Goal: Task Accomplishment & Management: Manage account settings

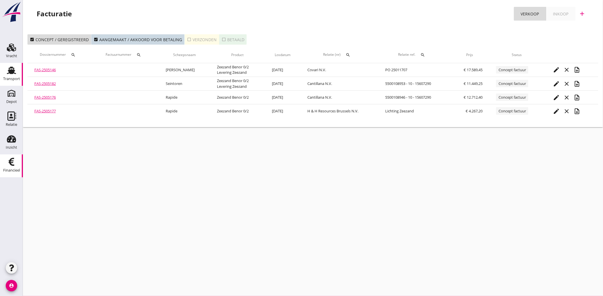
click at [10, 73] on use at bounding box center [11, 70] width 9 height 7
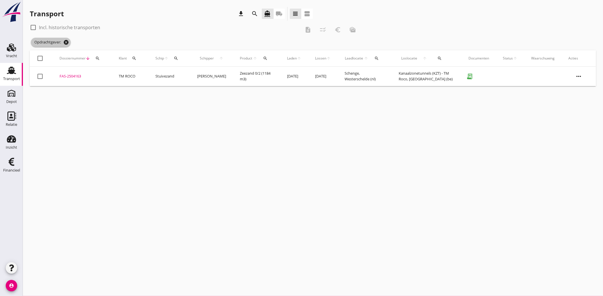
click at [66, 41] on icon "cancel" at bounding box center [66, 43] width 6 height 6
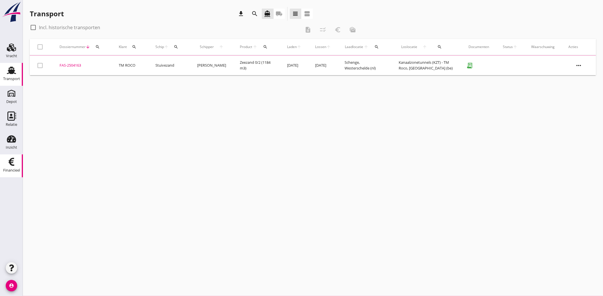
click at [12, 165] on use at bounding box center [12, 162] width 6 height 8
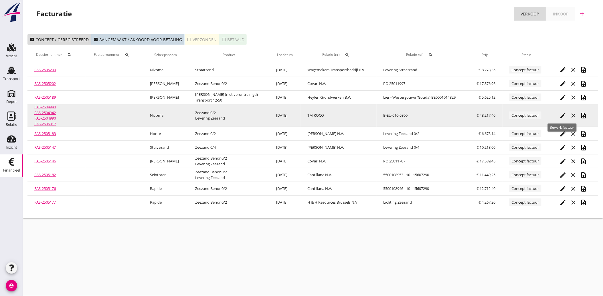
click at [563, 115] on icon "edit" at bounding box center [563, 115] width 7 height 7
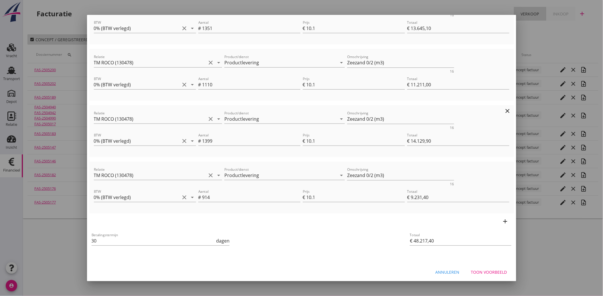
scroll to position [104, 0]
click at [487, 274] on div "Toon voorbeeld" at bounding box center [489, 271] width 36 height 6
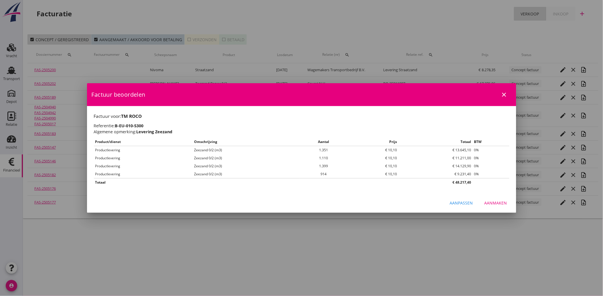
scroll to position [0, 0]
drag, startPoint x: 494, startPoint y: 202, endPoint x: 597, endPoint y: 231, distance: 107.4
click at [494, 202] on div "Aanmaken" at bounding box center [496, 203] width 23 height 6
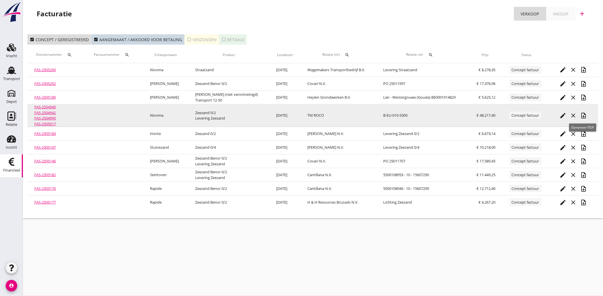
click at [583, 117] on icon "note_add" at bounding box center [584, 115] width 7 height 7
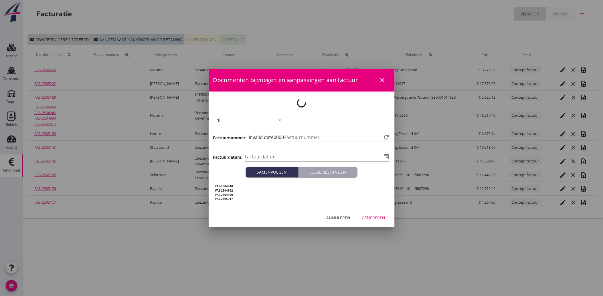
type input "[DATE]"
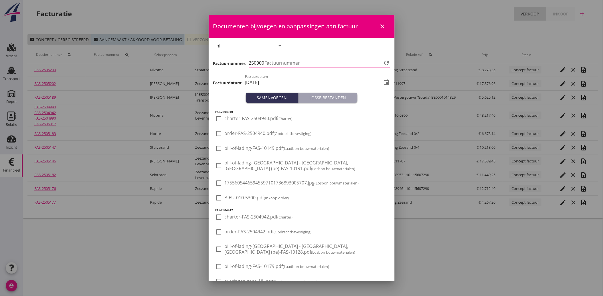
type input "3649"
click at [233, 196] on span "B-EU-010-5300.pdf (Inkoop order)" at bounding box center [257, 198] width 64 height 6
checkbox input "true"
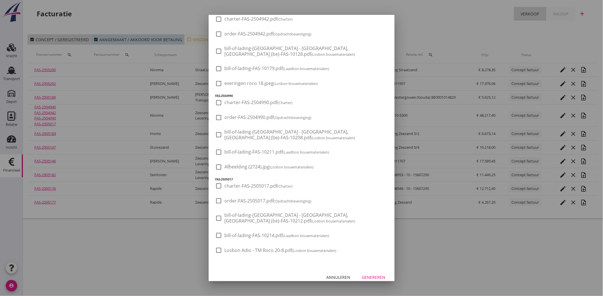
scroll to position [205, 0]
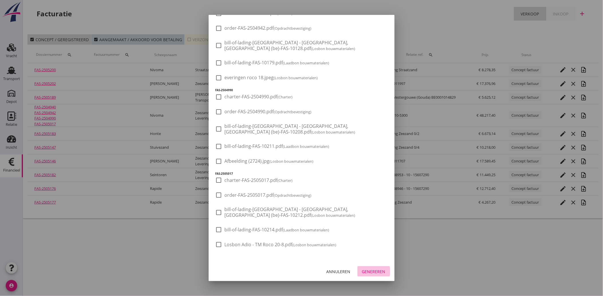
click at [375, 273] on div "Genereren" at bounding box center [373, 272] width 23 height 6
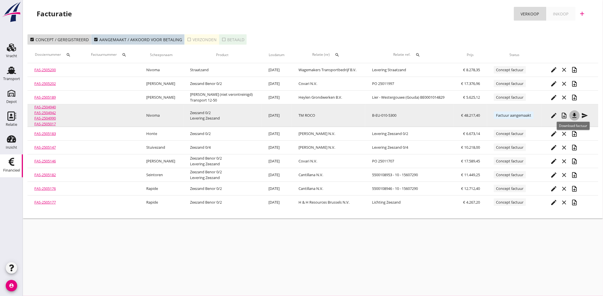
click at [572, 117] on icon "file_download" at bounding box center [575, 115] width 7 height 7
click at [580, 115] on div "send" at bounding box center [585, 115] width 10 height 7
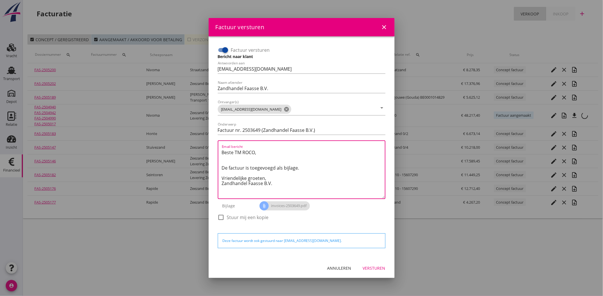
drag, startPoint x: 284, startPoint y: 184, endPoint x: 216, endPoint y: 152, distance: 75.1
click at [216, 152] on div "Factuur versturen Bericht naar klant Antwoorden aan [EMAIL_ADDRESS][DOMAIN_NAME…" at bounding box center [302, 136] width 172 height 187
paste textarea "Geachte heer/mevrouw, Hierbij zenden wij u onze factuur i.v.m. de door ons aan …"
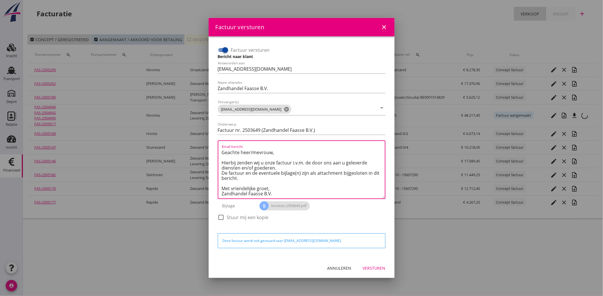
scroll to position [3, 0]
type textarea "Geachte heer/mevrouw, Hierbij zenden wij u onze factuur i.v.m. de door ons aan …"
click at [378, 265] on div "Versturen" at bounding box center [374, 268] width 23 height 6
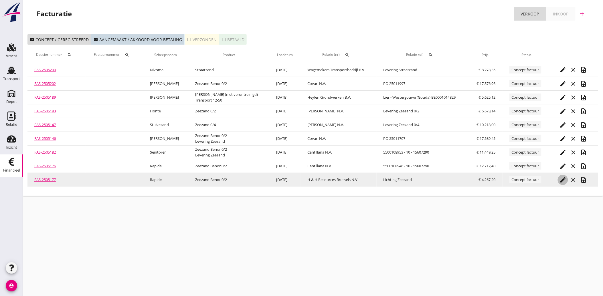
click at [560, 181] on icon "edit" at bounding box center [563, 180] width 7 height 7
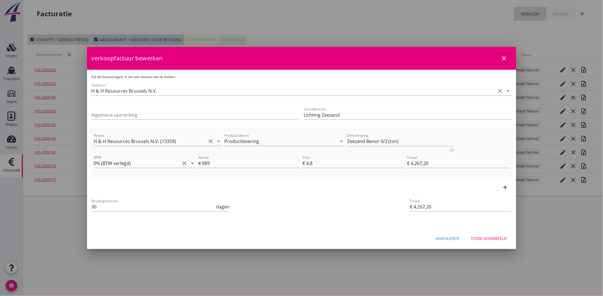
click at [495, 238] on div "Toon voorbeeld" at bounding box center [489, 239] width 36 height 6
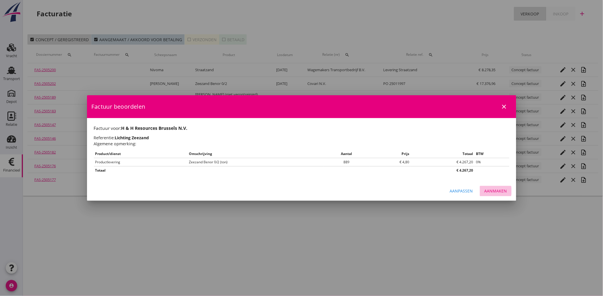
click at [503, 192] on div "Aanmaken" at bounding box center [496, 191] width 23 height 6
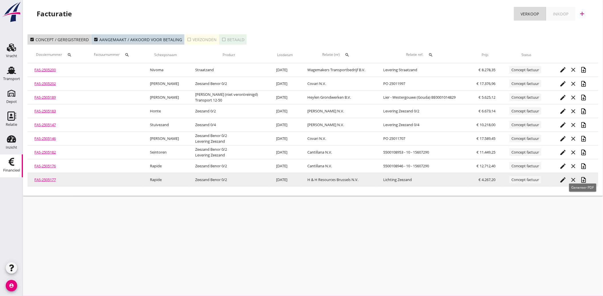
click at [583, 180] on icon "note_add" at bounding box center [584, 180] width 7 height 7
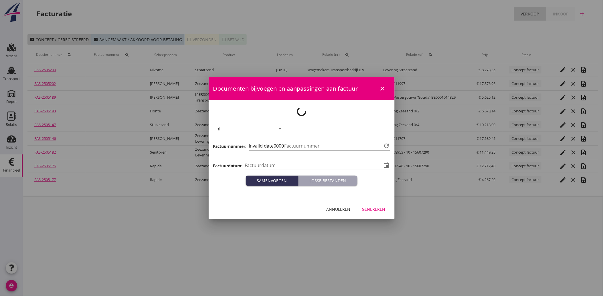
type input "[DATE]"
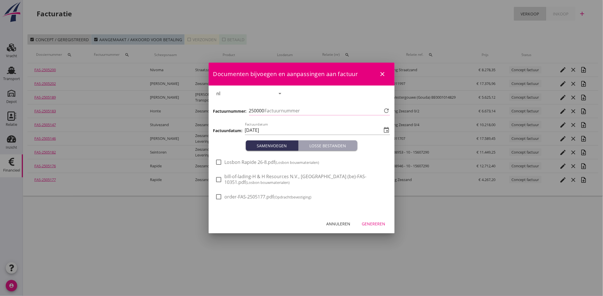
type input "3650"
click at [235, 161] on span "Losbon Rapide 26-8.pdf (Losbon bouwmaterialen)" at bounding box center [272, 163] width 95 height 6
checkbox input "true"
click at [370, 224] on div "Genereren" at bounding box center [373, 224] width 23 height 6
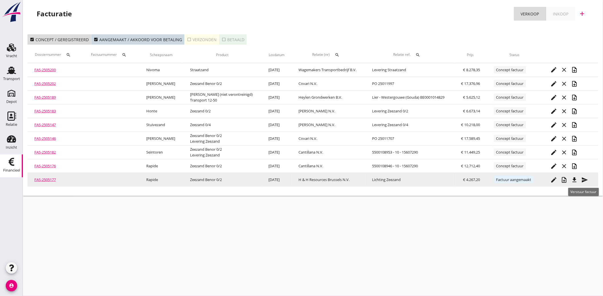
click at [574, 177] on icon "file_download" at bounding box center [575, 180] width 7 height 7
click at [582, 178] on icon "send" at bounding box center [585, 180] width 7 height 7
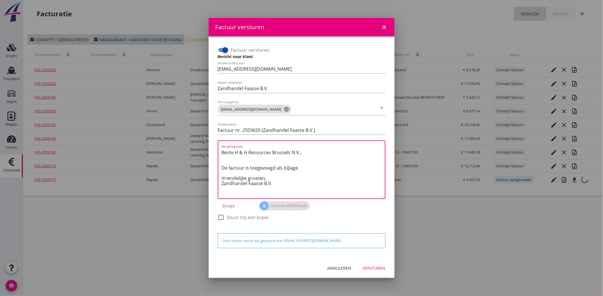
drag, startPoint x: 276, startPoint y: 184, endPoint x: 203, endPoint y: 147, distance: 81.8
click at [203, 147] on div "Factuur versturen close Factuur versturen Bericht naar klant Antwoorden aan [EM…" at bounding box center [301, 148] width 603 height 296
paste textarea "Geachte heer/mevrouw, Hierbij zenden wij u onze factuur i.v.m. de door ons aan …"
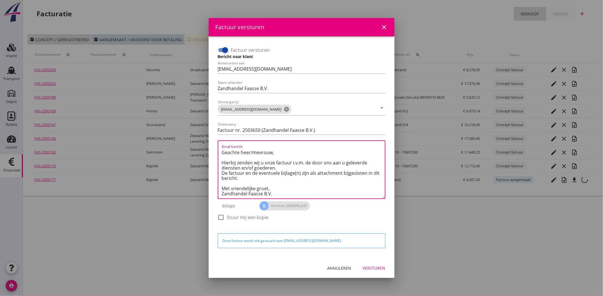
type textarea "Geachte heer/mevrouw, Hierbij zenden wij u onze factuur i.v.m. de door ons aan …"
click at [379, 271] on div "Versturen" at bounding box center [374, 268] width 23 height 6
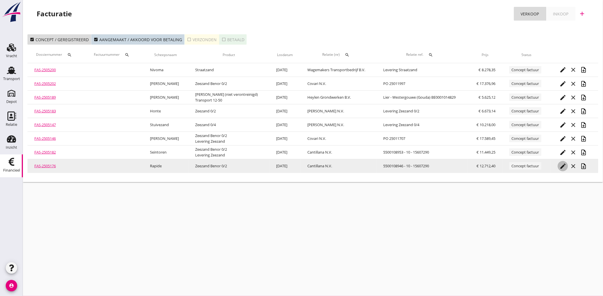
click at [562, 166] on icon "edit" at bounding box center [563, 166] width 7 height 7
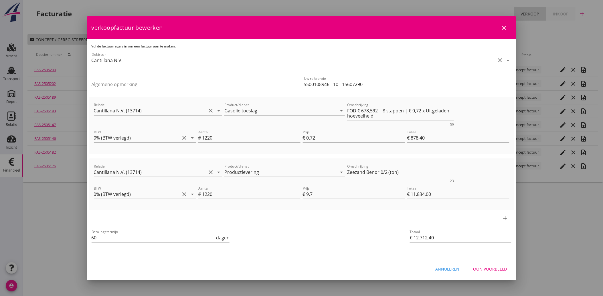
click at [494, 264] on button "Toon voorbeeld" at bounding box center [489, 269] width 45 height 10
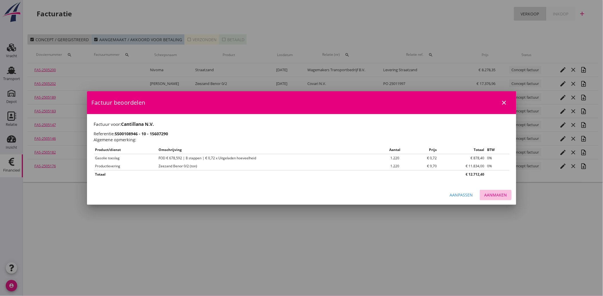
click at [497, 194] on div "Aanmaken" at bounding box center [496, 195] width 23 height 6
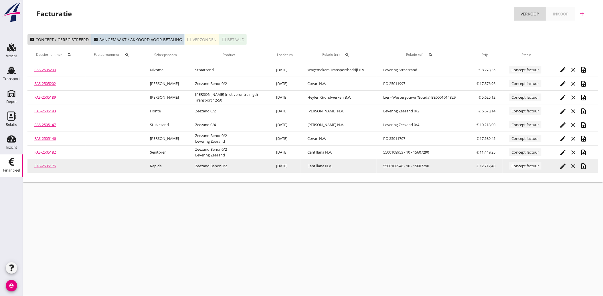
click at [583, 163] on icon "note_add" at bounding box center [584, 166] width 7 height 7
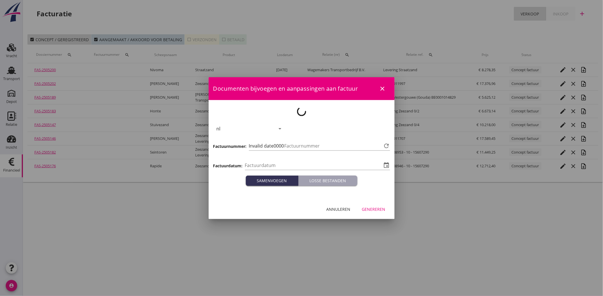
type input "[DATE]"
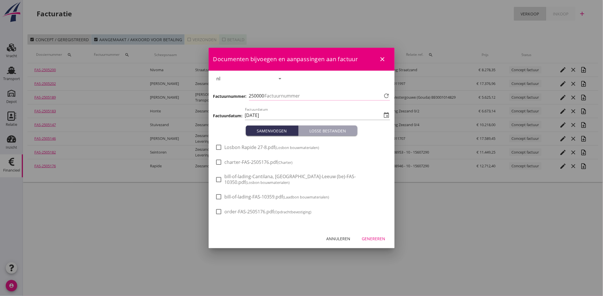
type input "3651"
click at [251, 147] on span "Losbon Rapide 27-8.pdf (Losbon bouwmaterialen)" at bounding box center [272, 148] width 95 height 6
checkbox input "true"
click at [374, 241] on div "Genereren" at bounding box center [373, 239] width 23 height 6
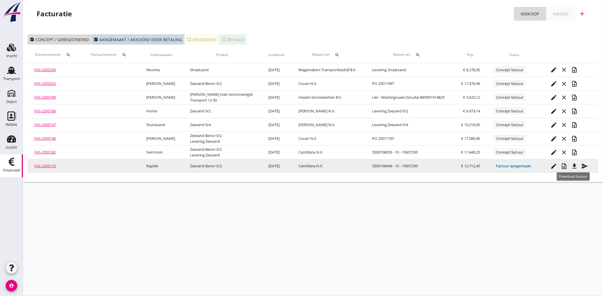
click at [576, 165] on icon "file_download" at bounding box center [575, 166] width 7 height 7
click at [585, 164] on icon "send" at bounding box center [585, 166] width 7 height 7
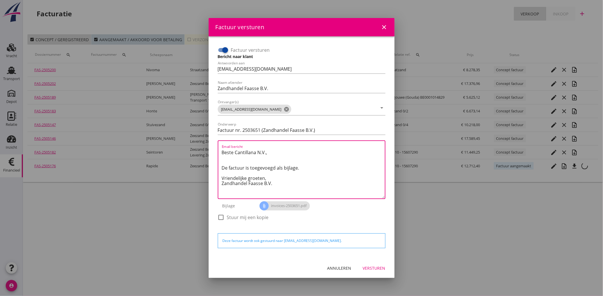
drag, startPoint x: 278, startPoint y: 186, endPoint x: 218, endPoint y: 149, distance: 70.9
click at [218, 149] on div "Email bericht Beste Cantillana N.V., De factuur is toegevoegd als bijlage. Vrie…" at bounding box center [302, 170] width 168 height 59
paste textarea "Geachte heer/mevrouw, Hierbij zenden wij u onze factuur i.v.m. de door ons aan …"
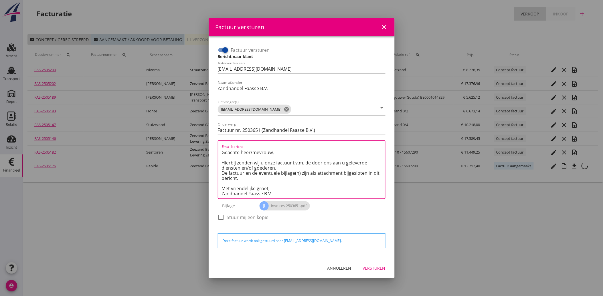
type textarea "Geachte heer/mevrouw, Hierbij zenden wij u onze factuur i.v.m. de door ons aan …"
click at [367, 264] on button "Versturen" at bounding box center [375, 268] width 32 height 10
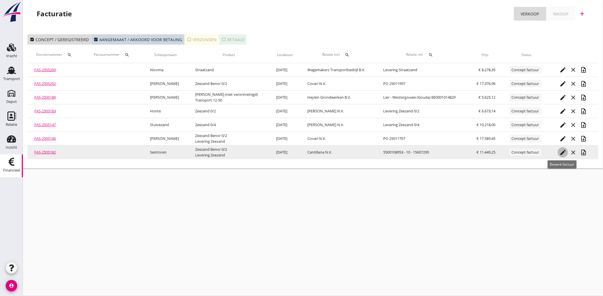
click at [563, 152] on icon "edit" at bounding box center [563, 152] width 7 height 7
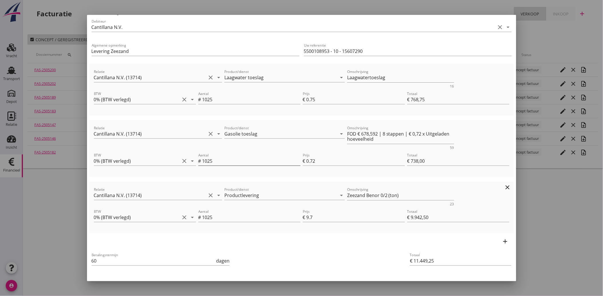
scroll to position [53, 0]
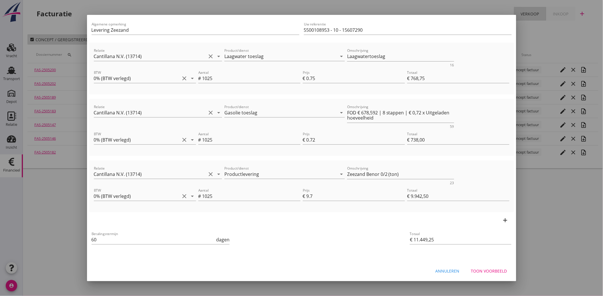
click at [477, 266] on button "Toon voorbeeld" at bounding box center [489, 271] width 45 height 10
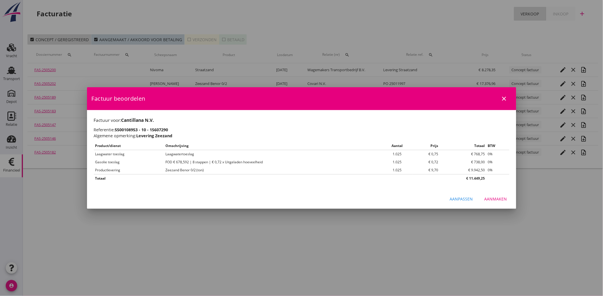
scroll to position [0, 0]
click at [497, 197] on div "Aanmaken" at bounding box center [496, 199] width 23 height 6
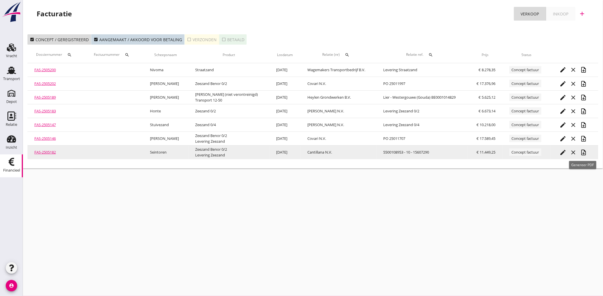
click at [582, 155] on icon "note_add" at bounding box center [584, 152] width 7 height 7
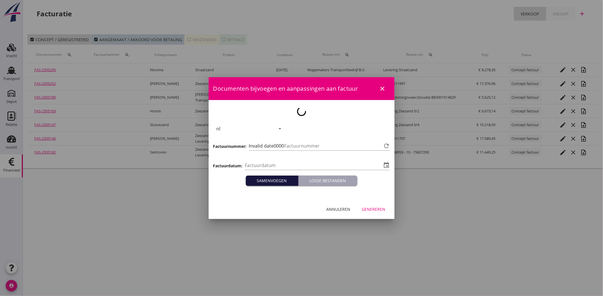
type input "[DATE]"
type input "3652"
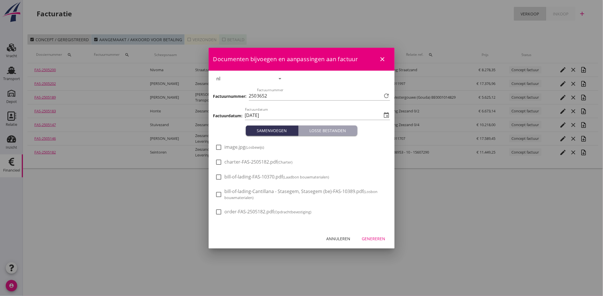
click at [238, 146] on span "image.jpg (Losbewijs)" at bounding box center [245, 147] width 40 height 6
checkbox input "true"
click at [373, 239] on div "Genereren" at bounding box center [373, 239] width 23 height 6
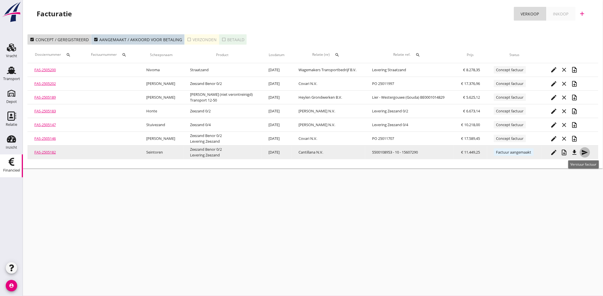
click at [586, 151] on icon "send" at bounding box center [585, 152] width 7 height 7
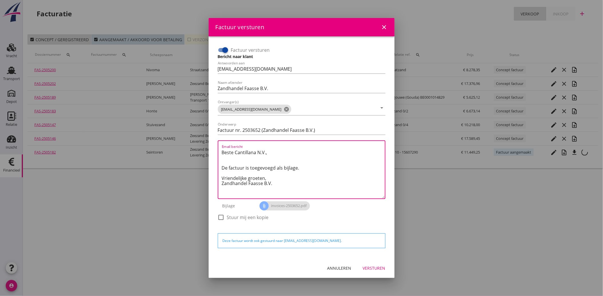
drag, startPoint x: 275, startPoint y: 186, endPoint x: 219, endPoint y: 153, distance: 64.7
click at [219, 153] on div "Email bericht Beste Cantillana N.V., De factuur is toegevoegd als bijlage. Vrie…" at bounding box center [302, 170] width 168 height 59
paste textarea "Geachte heer/mevrouw, Hierbij zenden wij u onze factuur i.v.m. de door ons aan …"
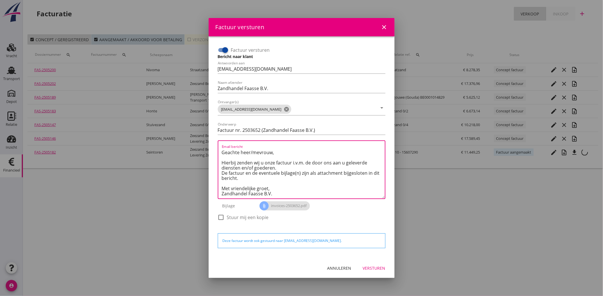
scroll to position [3, 0]
type textarea "Geachte heer/mevrouw, Hierbij zenden wij u onze factuur i.v.m. de door ons aan …"
click at [382, 268] on div "Versturen" at bounding box center [374, 268] width 23 height 6
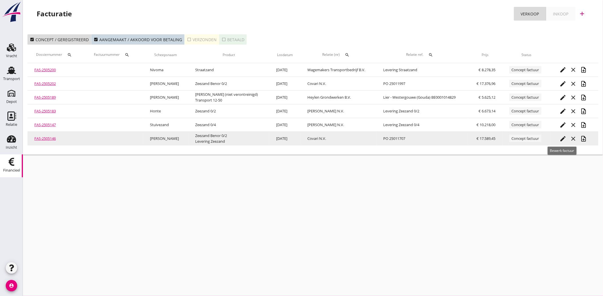
click at [563, 138] on icon "edit" at bounding box center [563, 138] width 7 height 7
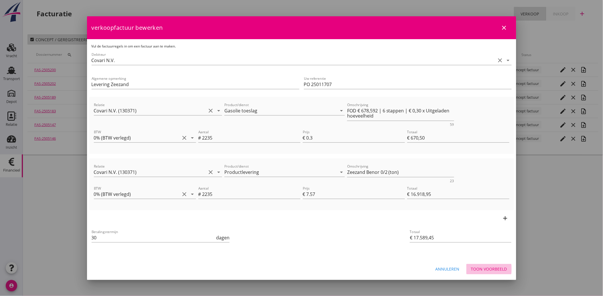
click at [490, 268] on div "Toon voorbeeld" at bounding box center [489, 269] width 36 height 6
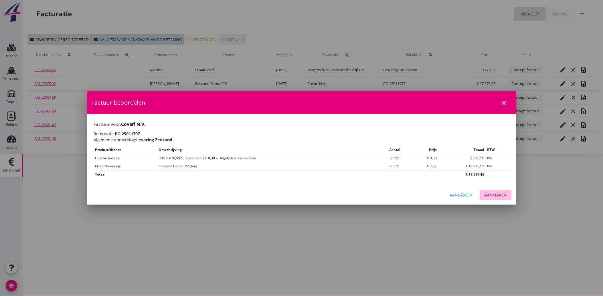
click at [499, 198] on div "Aanmaken" at bounding box center [496, 195] width 23 height 6
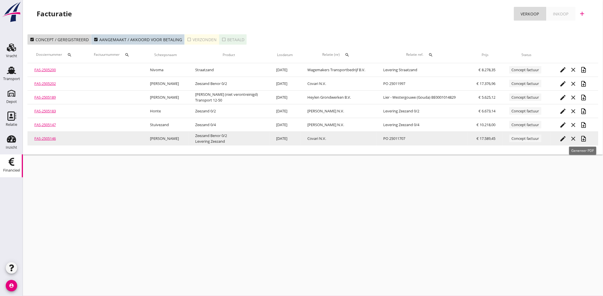
click at [583, 139] on icon "note_add" at bounding box center [584, 138] width 7 height 7
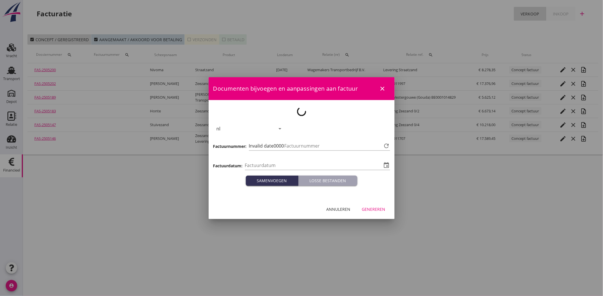
type input "[DATE]"
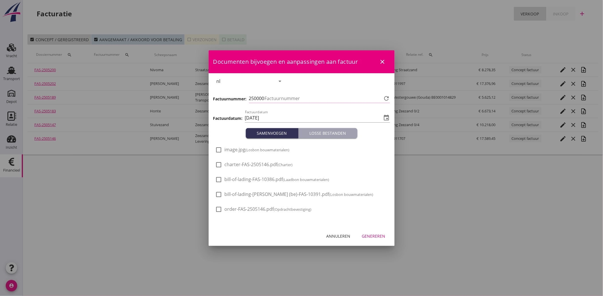
type input "3653"
click at [248, 148] on small "(Losbon bouwmaterialen)" at bounding box center [268, 149] width 44 height 5
checkbox input "true"
click at [367, 232] on button "Genereren" at bounding box center [374, 236] width 33 height 10
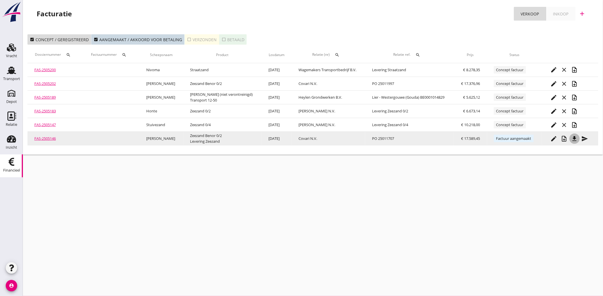
click at [573, 135] on button "file_download" at bounding box center [575, 139] width 10 height 10
click at [583, 137] on icon "send" at bounding box center [585, 138] width 7 height 7
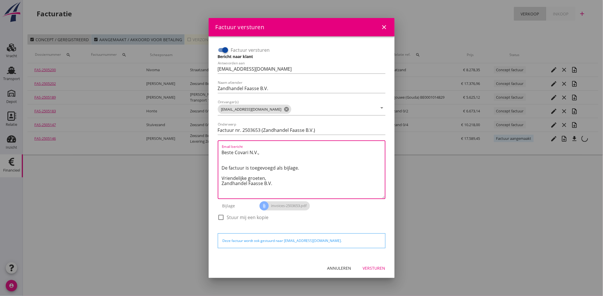
drag, startPoint x: 285, startPoint y: 185, endPoint x: 208, endPoint y: 149, distance: 84.3
click at [209, 149] on div "Factuur versturen Bericht naar klant Antwoorden aan [EMAIL_ADDRESS][DOMAIN_NAME…" at bounding box center [302, 147] width 186 height 222
paste textarea "Geachte heer/mevrouw, Hierbij zenden wij u onze factuur i.v.m. de door ons aan …"
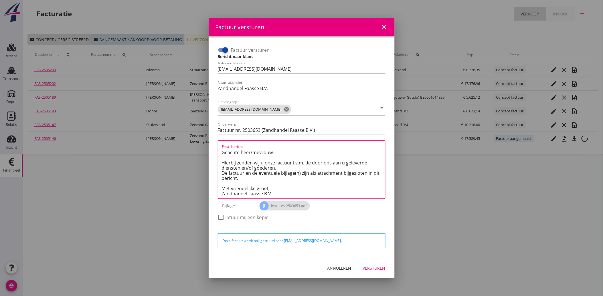
type textarea "Geachte heer/mevrouw, Hierbij zenden wij u onze factuur i.v.m. de door ons aan …"
click at [381, 270] on div "Versturen" at bounding box center [374, 268] width 23 height 6
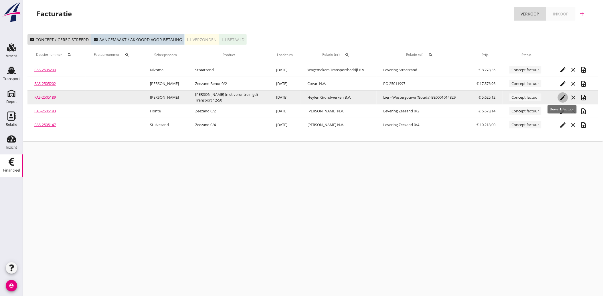
click at [562, 96] on icon "edit" at bounding box center [563, 97] width 7 height 7
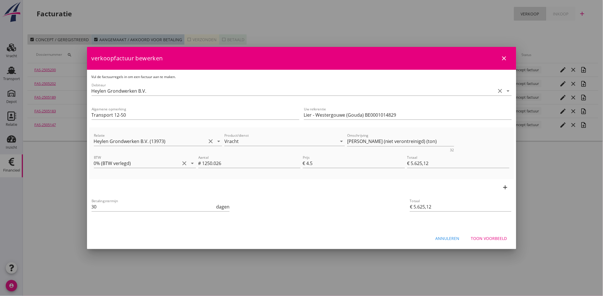
click at [490, 242] on button "Toon voorbeeld" at bounding box center [489, 238] width 45 height 10
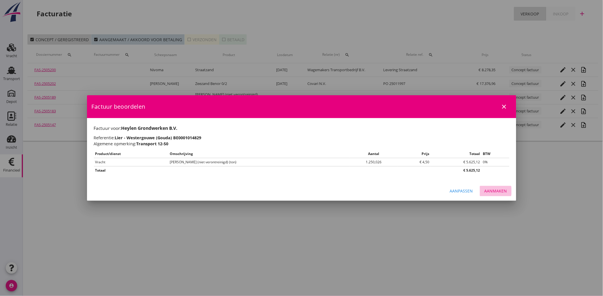
click at [492, 190] on div "Aanmaken" at bounding box center [496, 191] width 23 height 6
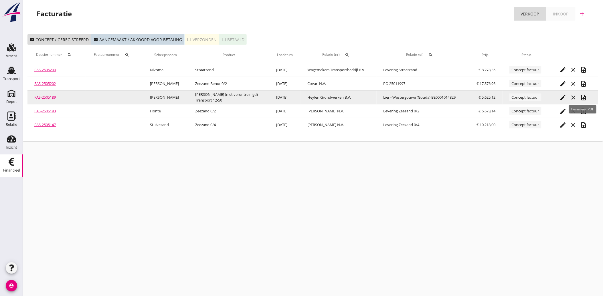
click at [583, 95] on icon "note_add" at bounding box center [584, 97] width 7 height 7
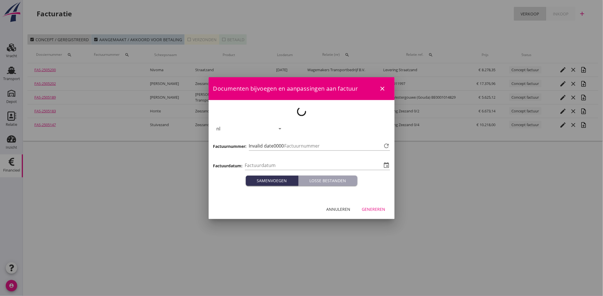
type input "[DATE]"
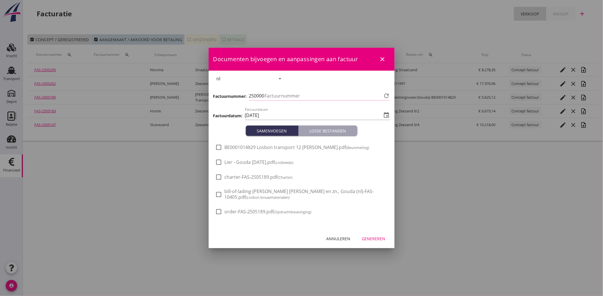
type input "3654"
click at [221, 152] on div at bounding box center [219, 148] width 10 height 10
checkbox input "true"
drag, startPoint x: 219, startPoint y: 162, endPoint x: 221, endPoint y: 165, distance: 3.2
click at [219, 163] on div at bounding box center [219, 163] width 10 height 10
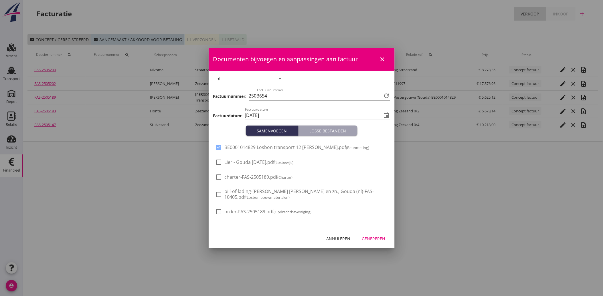
checkbox input "true"
click at [377, 237] on div "Genereren" at bounding box center [373, 239] width 23 height 6
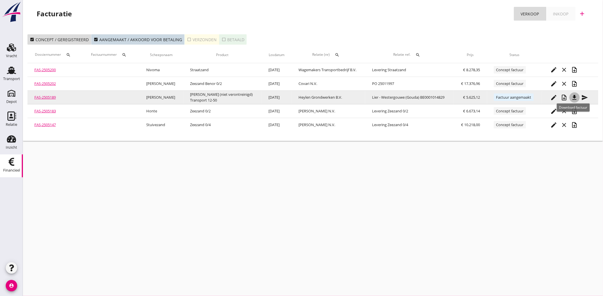
click at [574, 96] on icon "file_download" at bounding box center [575, 97] width 7 height 7
click at [584, 96] on icon "send" at bounding box center [585, 97] width 7 height 7
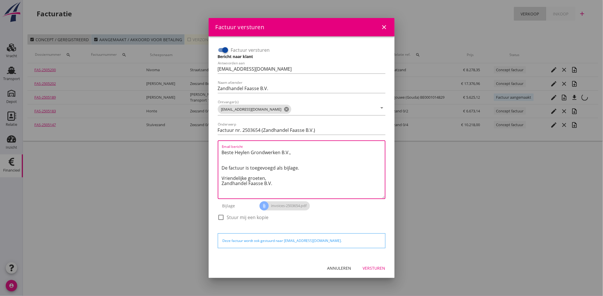
drag, startPoint x: 278, startPoint y: 187, endPoint x: 222, endPoint y: 151, distance: 66.3
click at [222, 151] on textarea "Beste Heylen Grondwerken B.V., De factuur is toegevoegd als bijlage. Vriendelij…" at bounding box center [303, 173] width 163 height 51
paste textarea "Geachte heer/mevrouw, Hierbij zenden wij u onze factuur i.v.m. de door ons aan …"
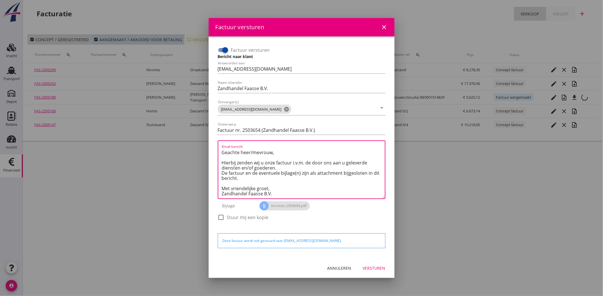
type textarea "Geachte heer/mevrouw, Hierbij zenden wij u onze factuur i.v.m. de door ons aan …"
click at [375, 268] on div "Versturen" at bounding box center [374, 268] width 23 height 6
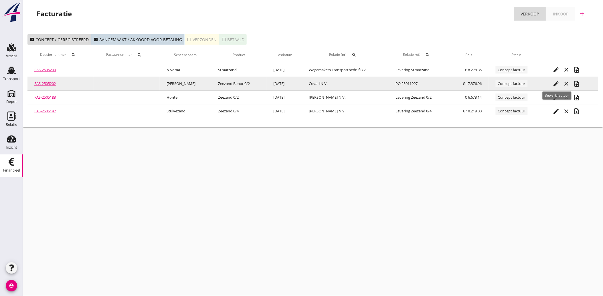
click at [556, 82] on icon "edit" at bounding box center [556, 83] width 7 height 7
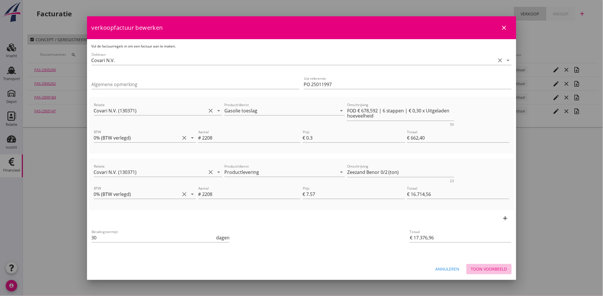
click at [493, 271] on div "Toon voorbeeld" at bounding box center [489, 269] width 36 height 6
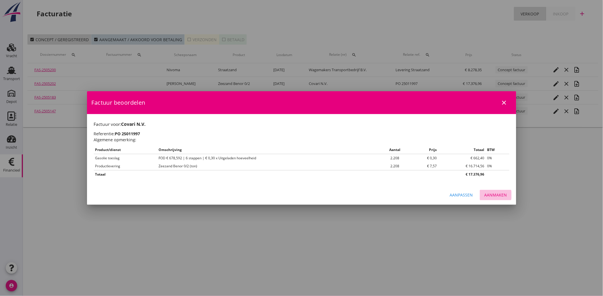
click at [505, 194] on div "Aanmaken" at bounding box center [496, 195] width 23 height 6
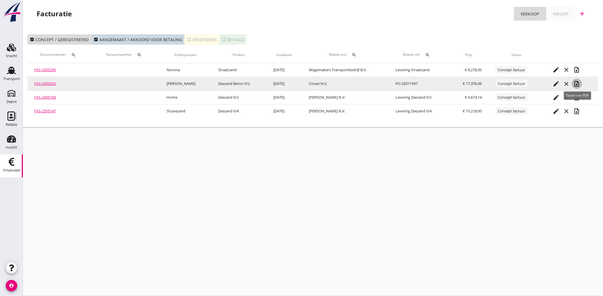
click at [577, 82] on icon "note_add" at bounding box center [577, 83] width 7 height 7
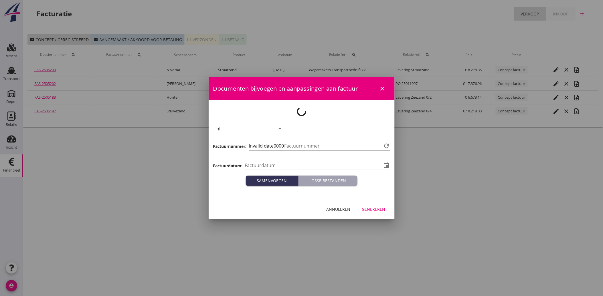
type input "[DATE]"
type input "3655"
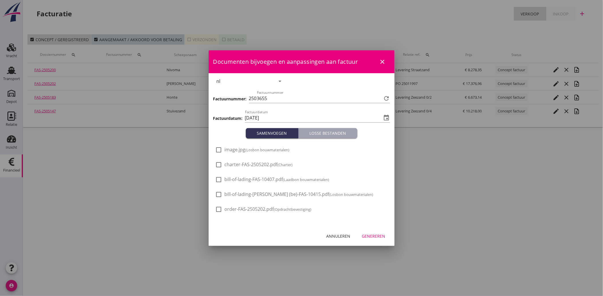
click at [275, 152] on small "(Losbon bouwmaterialen)" at bounding box center [268, 149] width 44 height 5
checkbox input "true"
click at [368, 235] on div "Genereren" at bounding box center [373, 236] width 23 height 6
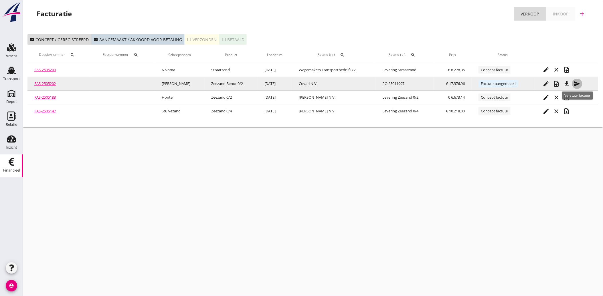
click at [581, 83] on icon "send" at bounding box center [577, 83] width 7 height 7
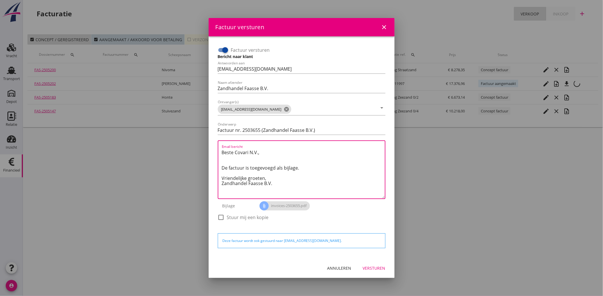
drag, startPoint x: 278, startPoint y: 190, endPoint x: 218, endPoint y: 151, distance: 71.9
click at [218, 151] on div "Email bericht Beste Covari N.V., De factuur is toegevoegd als bijlage. Vriendel…" at bounding box center [302, 170] width 168 height 59
paste textarea "Geachte heer/mevrouw, Hierbij zenden wij u onze factuur i.v.m. de door ons aan …"
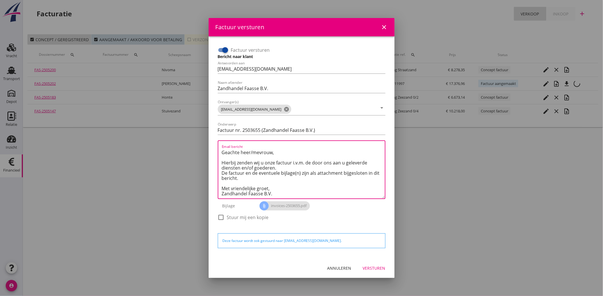
type textarea "Geachte heer/mevrouw, Hierbij zenden wij u onze factuur i.v.m. de door ons aan …"
click at [377, 267] on div "Versturen" at bounding box center [374, 268] width 23 height 6
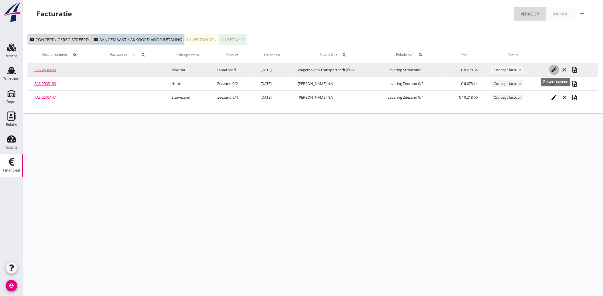
click at [555, 68] on icon "edit" at bounding box center [554, 69] width 7 height 7
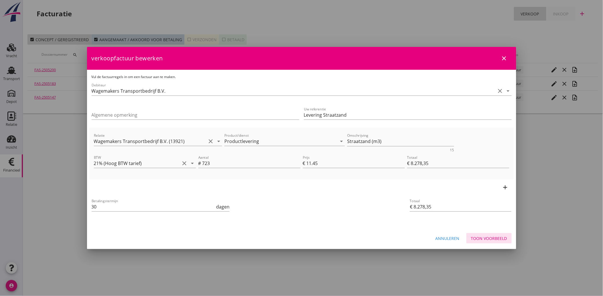
click at [495, 237] on div "Toon voorbeeld" at bounding box center [489, 239] width 36 height 6
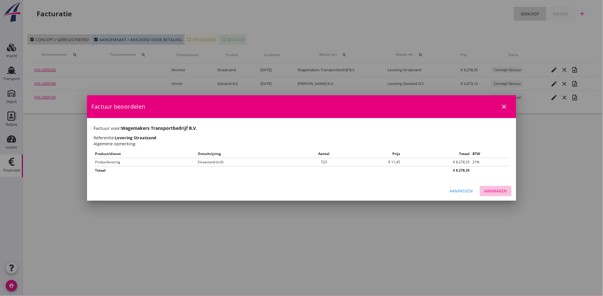
click at [497, 193] on div "Aanmaken" at bounding box center [496, 191] width 23 height 6
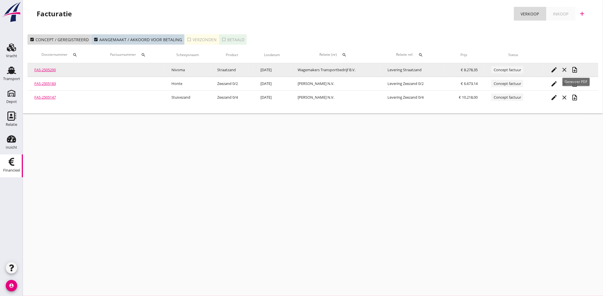
click at [574, 67] on icon "note_add" at bounding box center [575, 69] width 7 height 7
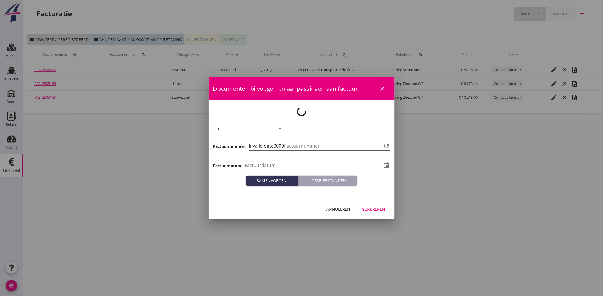
type input "[DATE]"
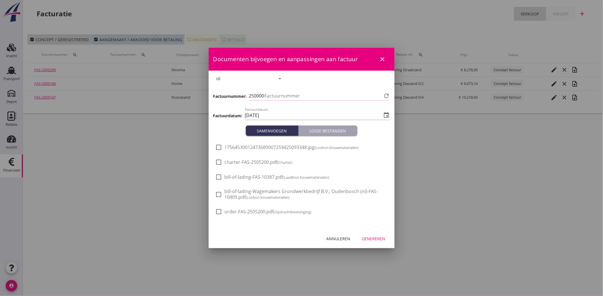
type input "3656"
click at [225, 145] on span "17564530012473689007259425093348.jpg (Losbon bouwmaterialen)" at bounding box center [292, 148] width 134 height 6
checkbox input "true"
click at [371, 239] on div "Genereren" at bounding box center [373, 239] width 23 height 6
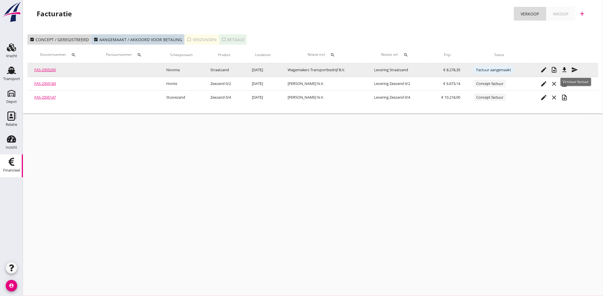
click at [577, 70] on icon "send" at bounding box center [575, 69] width 7 height 7
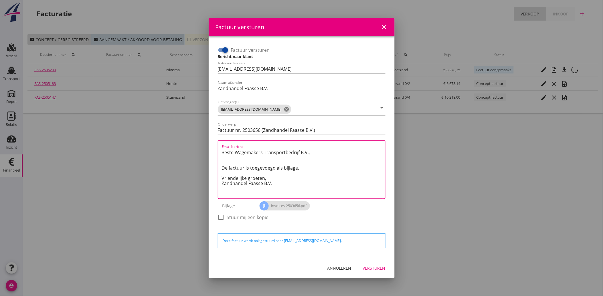
drag, startPoint x: 276, startPoint y: 184, endPoint x: 214, endPoint y: 137, distance: 77.9
click at [214, 137] on div "Factuur versturen Bericht naar klant Antwoorden aan [EMAIL_ADDRESS][DOMAIN_NAME…" at bounding box center [301, 147] width 177 height 213
paste textarea "Geachte heer/mevrouw, Hierbij zenden wij u onze factuur i.v.m. de door ons aan …"
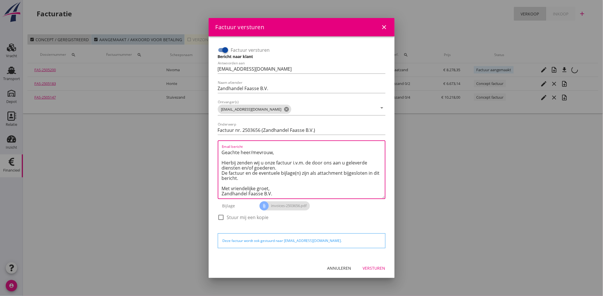
type textarea "Geachte heer/mevrouw, Hierbij zenden wij u onze factuur i.v.m. de door ons aan …"
click at [376, 269] on div "Versturen" at bounding box center [374, 268] width 23 height 6
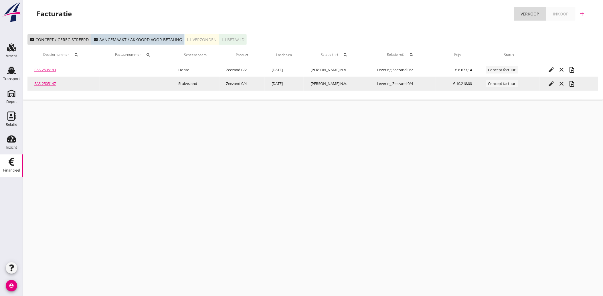
click at [549, 86] on icon "edit" at bounding box center [551, 83] width 7 height 7
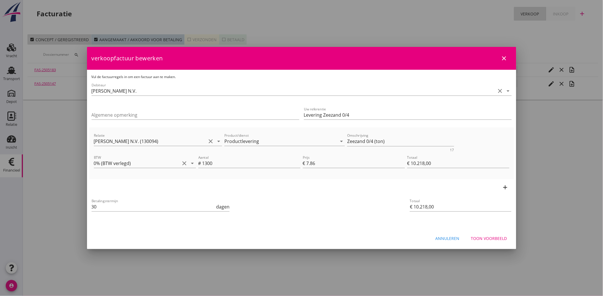
click at [483, 239] on div "Toon voorbeeld" at bounding box center [489, 239] width 36 height 6
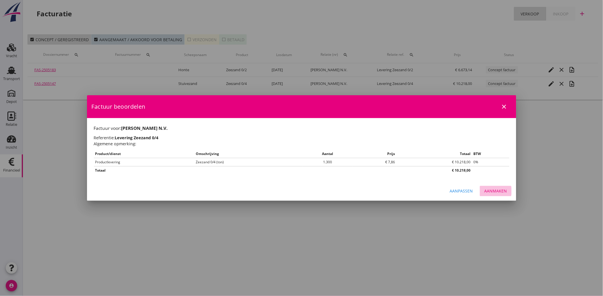
click at [500, 192] on div "Aanmaken" at bounding box center [496, 191] width 23 height 6
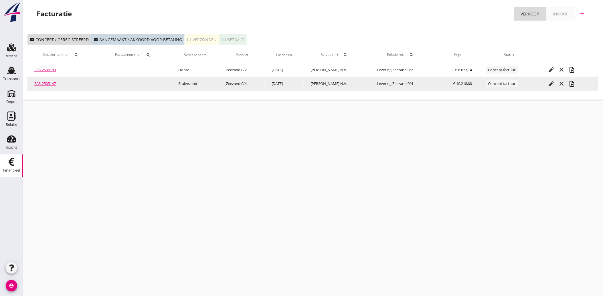
click at [573, 82] on icon "note_add" at bounding box center [572, 83] width 7 height 7
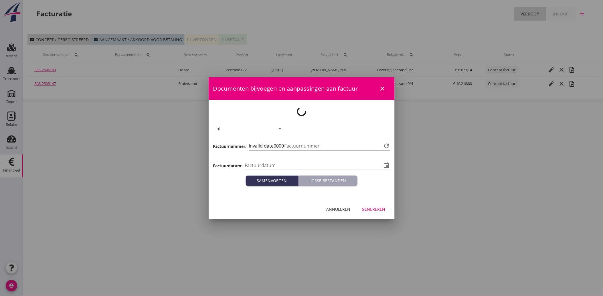
type input "[DATE]"
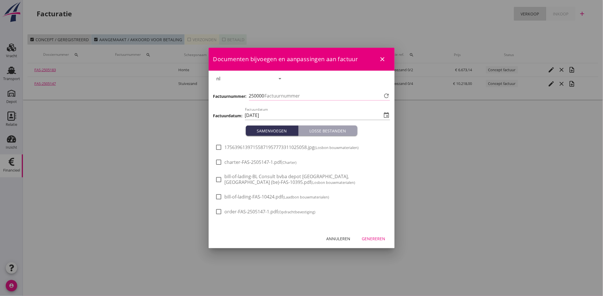
type input "3657"
click at [258, 145] on span "17563961397155871957773311025058.jpg (Losbon bouwmaterialen)" at bounding box center [292, 148] width 134 height 6
checkbox input "true"
click at [377, 237] on div "Genereren" at bounding box center [373, 239] width 23 height 6
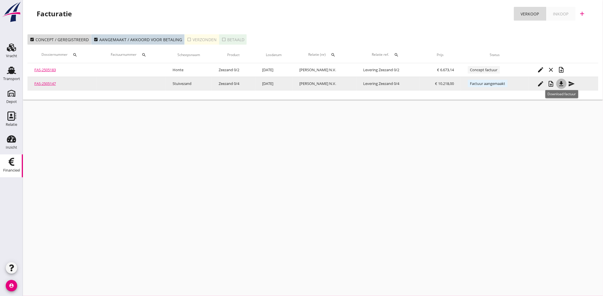
click at [562, 84] on icon "file_download" at bounding box center [561, 83] width 7 height 7
click at [569, 82] on icon "send" at bounding box center [572, 83] width 7 height 7
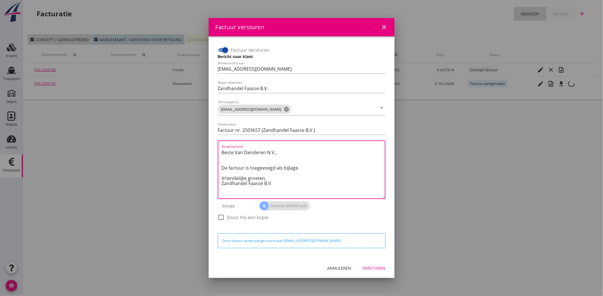
drag, startPoint x: 278, startPoint y: 184, endPoint x: 221, endPoint y: 147, distance: 67.8
click at [221, 147] on div "Email bericht Beste Van Denderen N.V., De factuur is toegevoegd als bijlage. Vr…" at bounding box center [302, 170] width 168 height 59
paste textarea "Geachte heer/mevrouw, Hierbij zenden wij u onze factuur i.v.m. de door ons aan …"
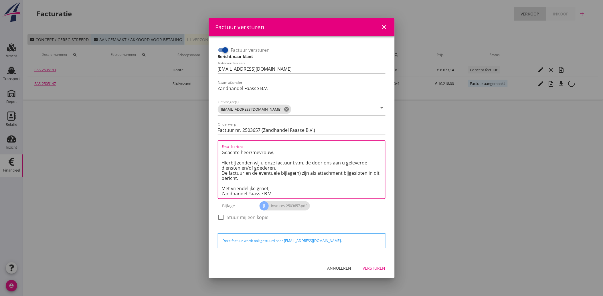
type textarea "Geachte heer/mevrouw, Hierbij zenden wij u onze factuur i.v.m. de door ons aan …"
click at [376, 267] on div "Versturen" at bounding box center [374, 268] width 23 height 6
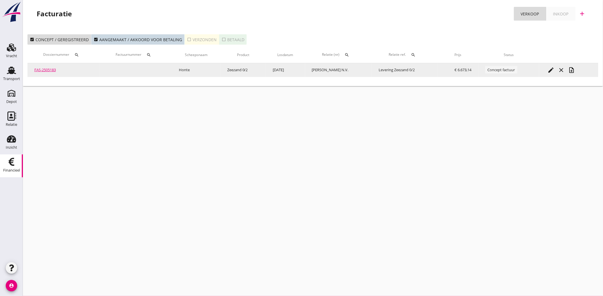
click at [550, 69] on icon "edit" at bounding box center [551, 70] width 7 height 7
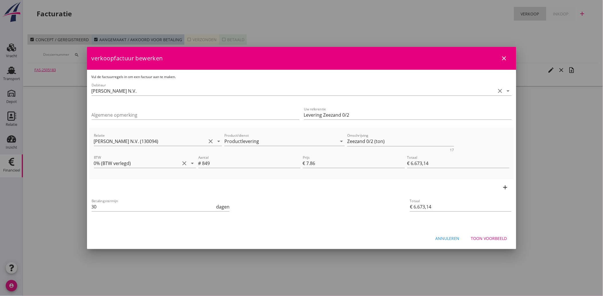
click at [487, 239] on div "Toon voorbeeld" at bounding box center [489, 239] width 36 height 6
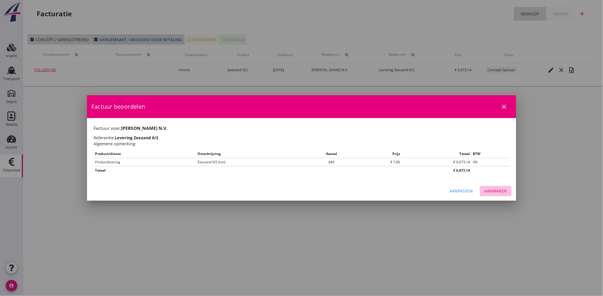
click at [494, 195] on button "Aanmaken" at bounding box center [496, 191] width 32 height 10
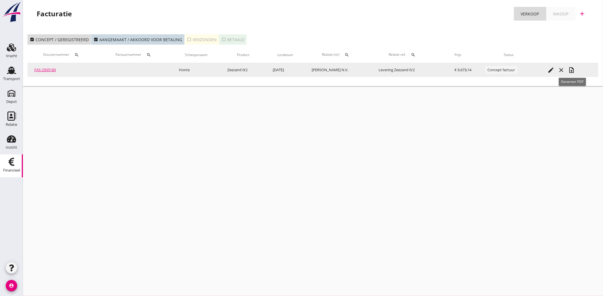
click at [574, 70] on icon "note_add" at bounding box center [572, 70] width 7 height 7
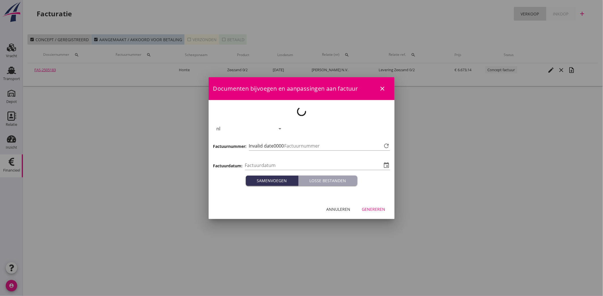
type input "[DATE]"
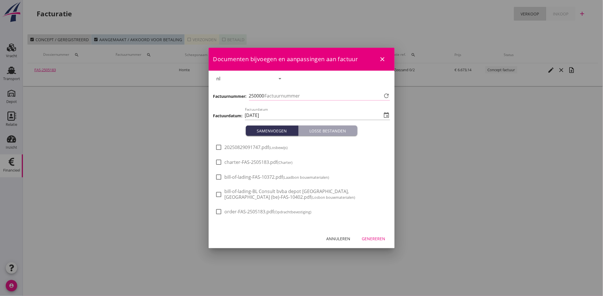
type input "3658"
click at [232, 145] on span "20250829091747.pdf (Losbewijs)" at bounding box center [256, 148] width 63 height 6
checkbox input "true"
click at [379, 236] on div "Genereren" at bounding box center [373, 239] width 23 height 6
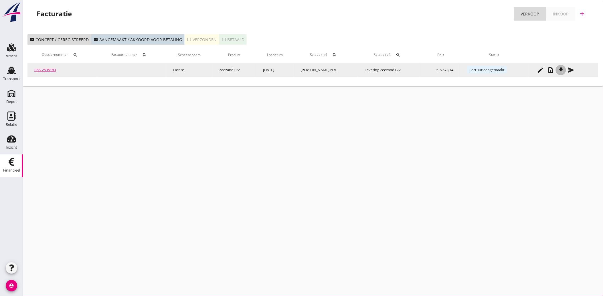
click at [563, 68] on icon "file_download" at bounding box center [561, 70] width 7 height 7
click at [574, 73] on icon "send" at bounding box center [571, 70] width 7 height 7
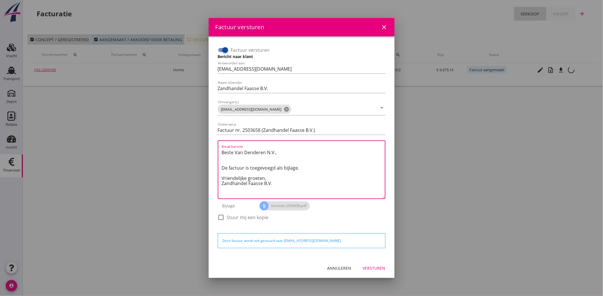
drag, startPoint x: 274, startPoint y: 185, endPoint x: 215, endPoint y: 147, distance: 70.5
click at [215, 147] on div "Factuur versturen Bericht naar klant Antwoorden aan [EMAIL_ADDRESS][DOMAIN_NAME…" at bounding box center [301, 147] width 177 height 213
paste textarea "Geachte heer/mevrouw, Hierbij zenden wij u onze factuur i.v.m. de door ons aan …"
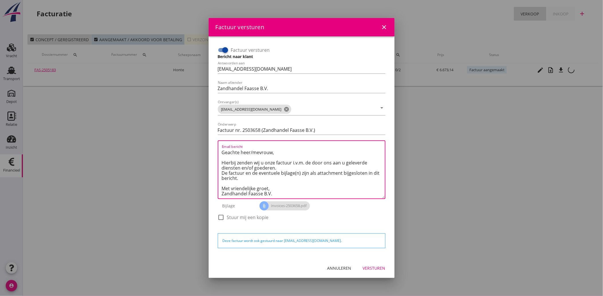
type textarea "Geachte heer/mevrouw, Hierbij zenden wij u onze factuur i.v.m. de door ons aan …"
click at [372, 266] on div "Versturen" at bounding box center [374, 268] width 23 height 6
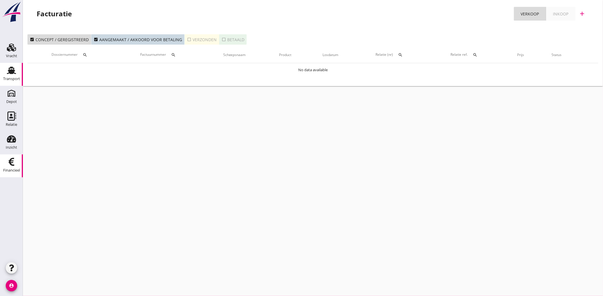
click at [15, 71] on icon "Transport" at bounding box center [11, 70] width 9 height 9
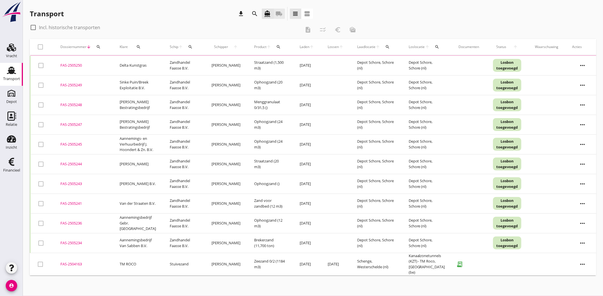
click at [281, 9] on link "local_shipping" at bounding box center [279, 14] width 11 height 10
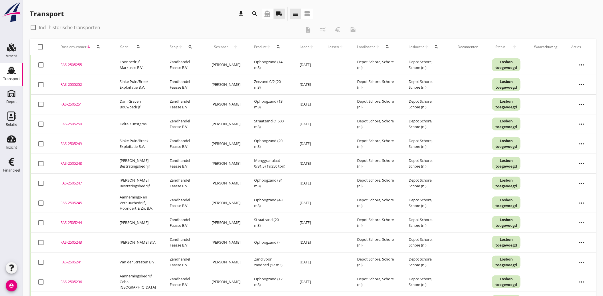
click at [139, 45] on icon "search" at bounding box center [138, 47] width 5 height 5
click at [145, 65] on input "Zoeken op opdrachtgever..." at bounding box center [162, 63] width 60 height 9
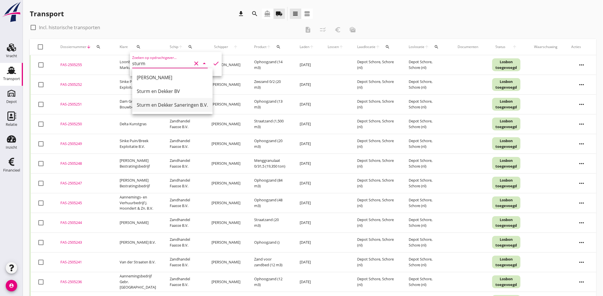
click at [162, 105] on div "Sturm en Dekker Saneringen B.V." at bounding box center [172, 105] width 71 height 7
type input "Sturm en Dekker Saneringen B.V."
click at [213, 62] on icon "check" at bounding box center [216, 63] width 7 height 7
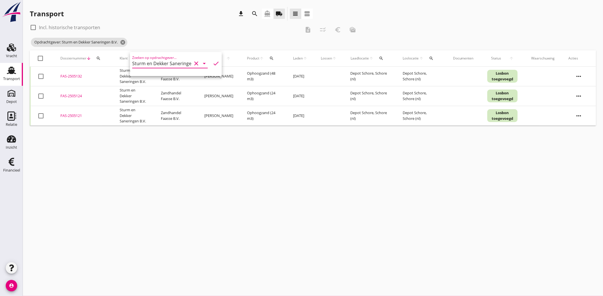
click at [193, 63] on icon "clear" at bounding box center [196, 63] width 7 height 7
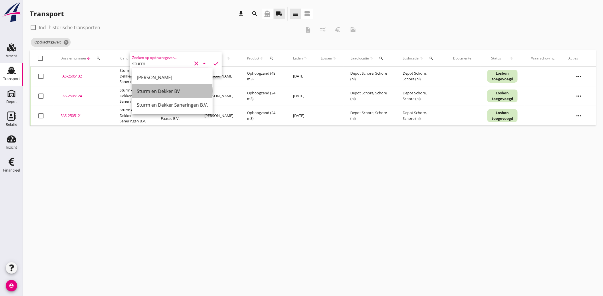
click at [162, 91] on div "Sturm en Dekker BV" at bounding box center [172, 91] width 71 height 7
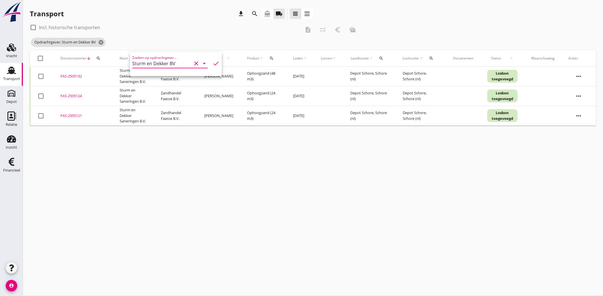
type input "Sturm en Dekker BV"
click at [213, 62] on icon "check" at bounding box center [216, 63] width 7 height 7
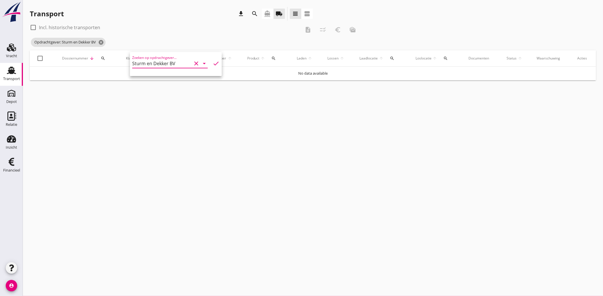
click at [193, 64] on icon "clear" at bounding box center [196, 63] width 7 height 7
click at [68, 42] on icon "cancel" at bounding box center [66, 43] width 6 height 6
click at [255, 14] on icon "search" at bounding box center [255, 13] width 7 height 7
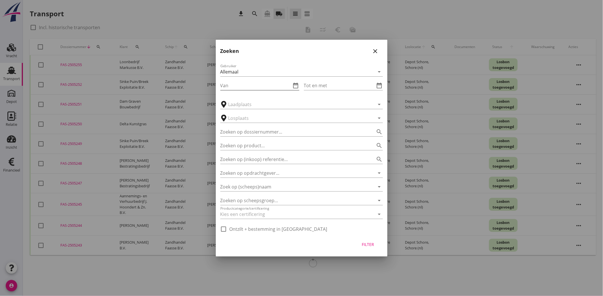
click at [244, 85] on input "Van" at bounding box center [256, 85] width 71 height 9
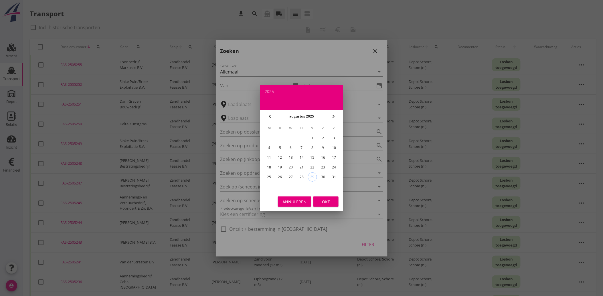
click at [312, 156] on div "15" at bounding box center [312, 157] width 9 height 9
type input "[DATE]"
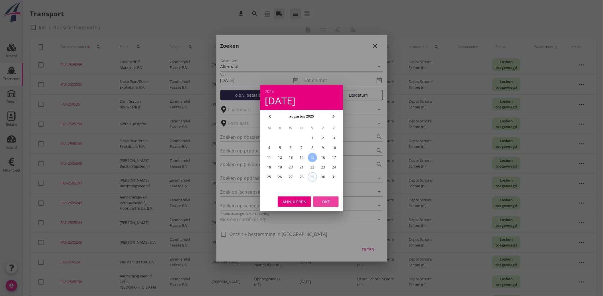
click at [327, 204] on div "Oké" at bounding box center [326, 202] width 16 height 6
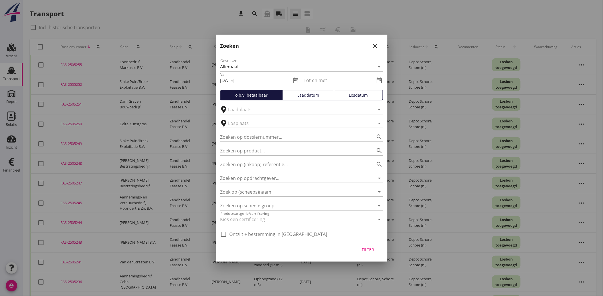
click at [377, 81] on icon "date_range" at bounding box center [379, 80] width 7 height 7
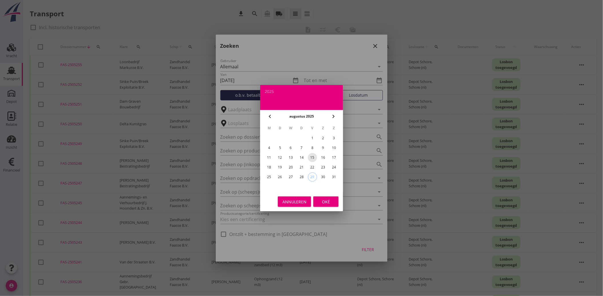
click at [312, 153] on td "15" at bounding box center [312, 157] width 10 height 9
click at [315, 158] on div "15" at bounding box center [312, 157] width 9 height 9
type input "[DATE]"
click at [330, 200] on div "Oké" at bounding box center [326, 202] width 16 height 6
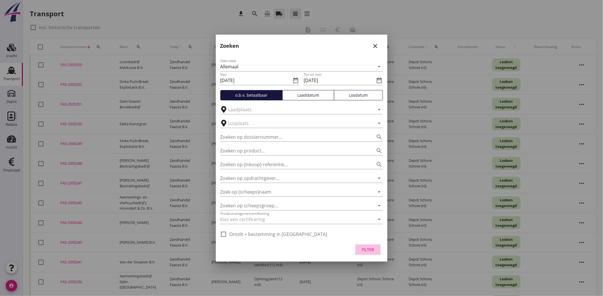
click at [369, 251] on div "Filter" at bounding box center [368, 250] width 16 height 6
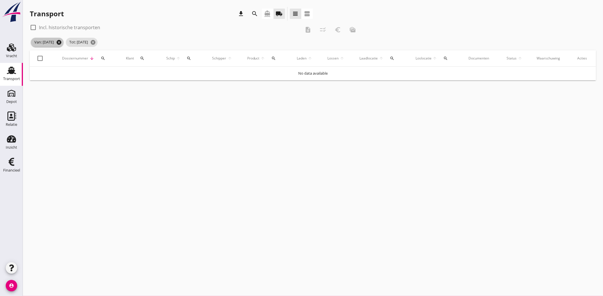
click at [62, 41] on icon "cancel" at bounding box center [59, 43] width 6 height 6
click at [61, 41] on icon "cancel" at bounding box center [58, 43] width 6 height 6
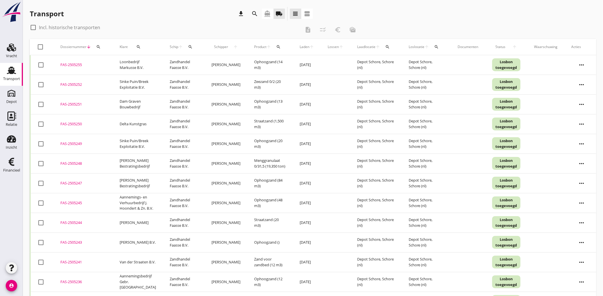
click at [32, 29] on div at bounding box center [33, 28] width 10 height 10
checkbox input "true"
click at [140, 48] on icon "search" at bounding box center [138, 47] width 5 height 5
click at [147, 61] on input "Zoeken op opdrachtgever..." at bounding box center [162, 63] width 60 height 9
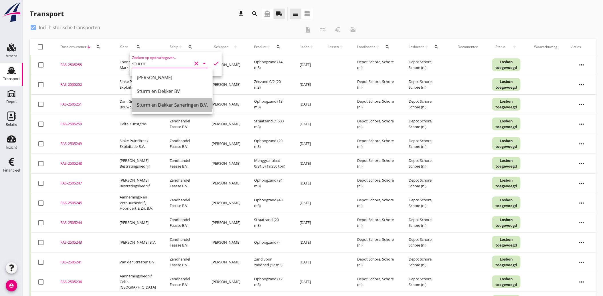
click at [159, 105] on div "Sturm en Dekker Saneringen B.V." at bounding box center [172, 105] width 71 height 7
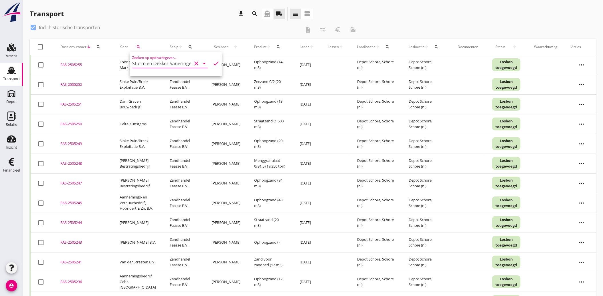
type input "Sturm en Dekker Saneringen B.V."
click at [214, 62] on icon "check" at bounding box center [216, 63] width 7 height 7
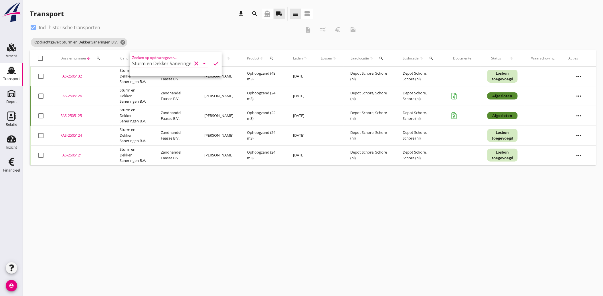
click at [213, 63] on icon "check" at bounding box center [216, 63] width 7 height 7
click at [124, 43] on icon "cancel" at bounding box center [123, 43] width 6 height 6
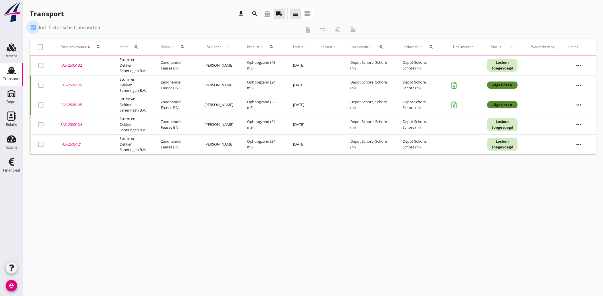
click at [36, 25] on div at bounding box center [33, 28] width 10 height 10
checkbox input "false"
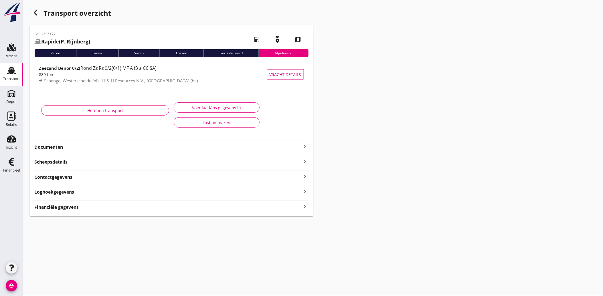
drag, startPoint x: 52, startPoint y: 145, endPoint x: 60, endPoint y: 147, distance: 7.6
click at [52, 145] on strong "Documenten" at bounding box center [167, 147] width 267 height 7
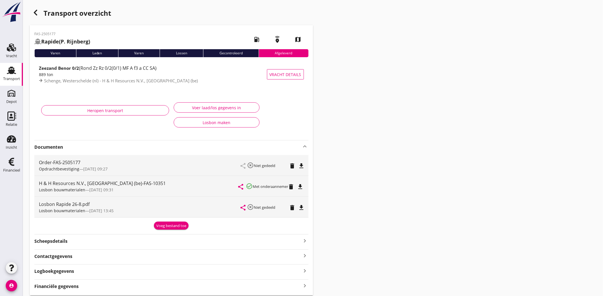
click at [302, 208] on icon "file_download" at bounding box center [301, 207] width 7 height 7
